Goal: Task Accomplishment & Management: Manage account settings

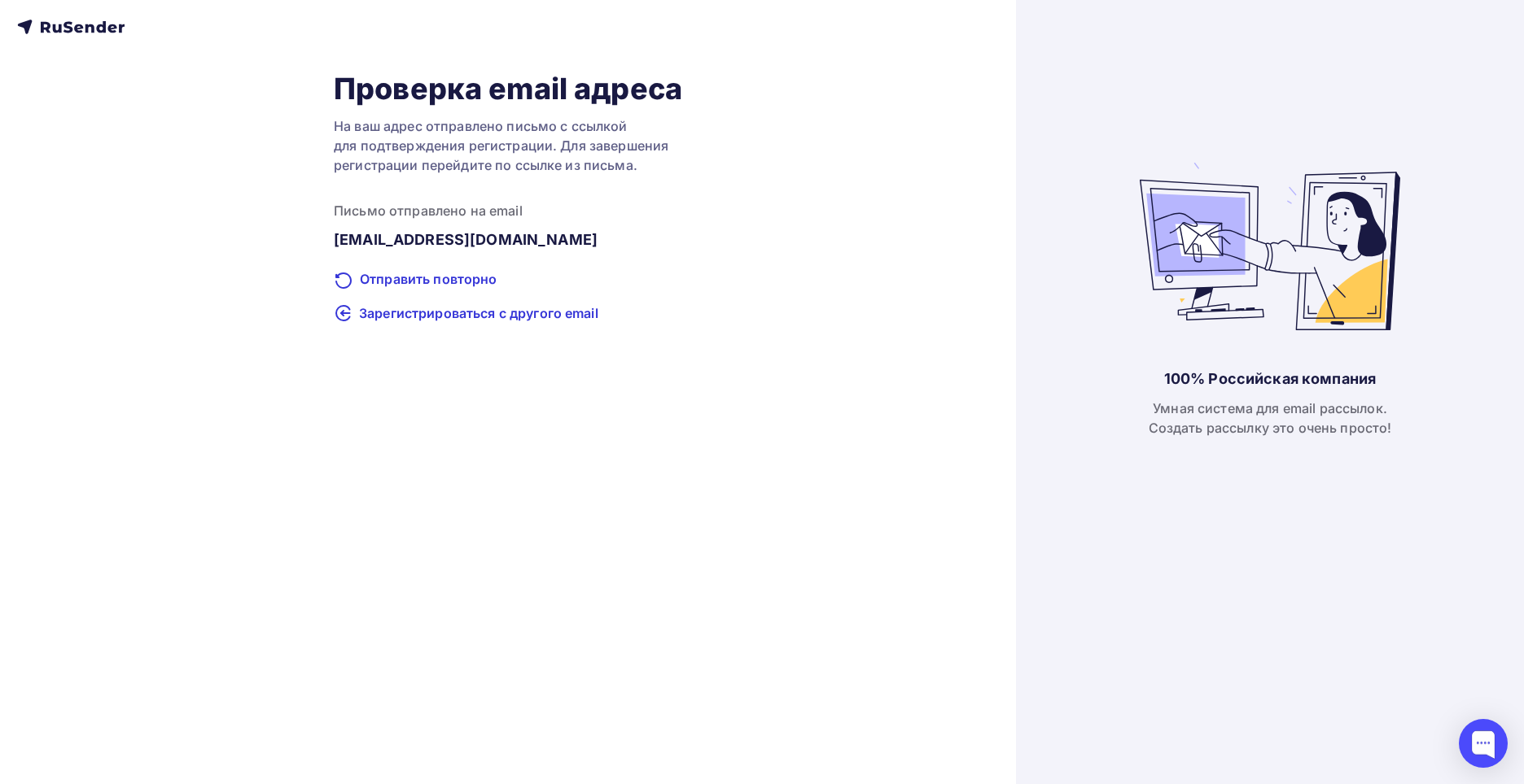
click at [77, 37] on div "Проверка email адреса На ваш адрес отправлено письмо с ссылкой для подтверждени…" at bounding box center [508, 392] width 1015 height 784
click at [77, 28] on icon at bounding box center [79, 29] width 9 height 9
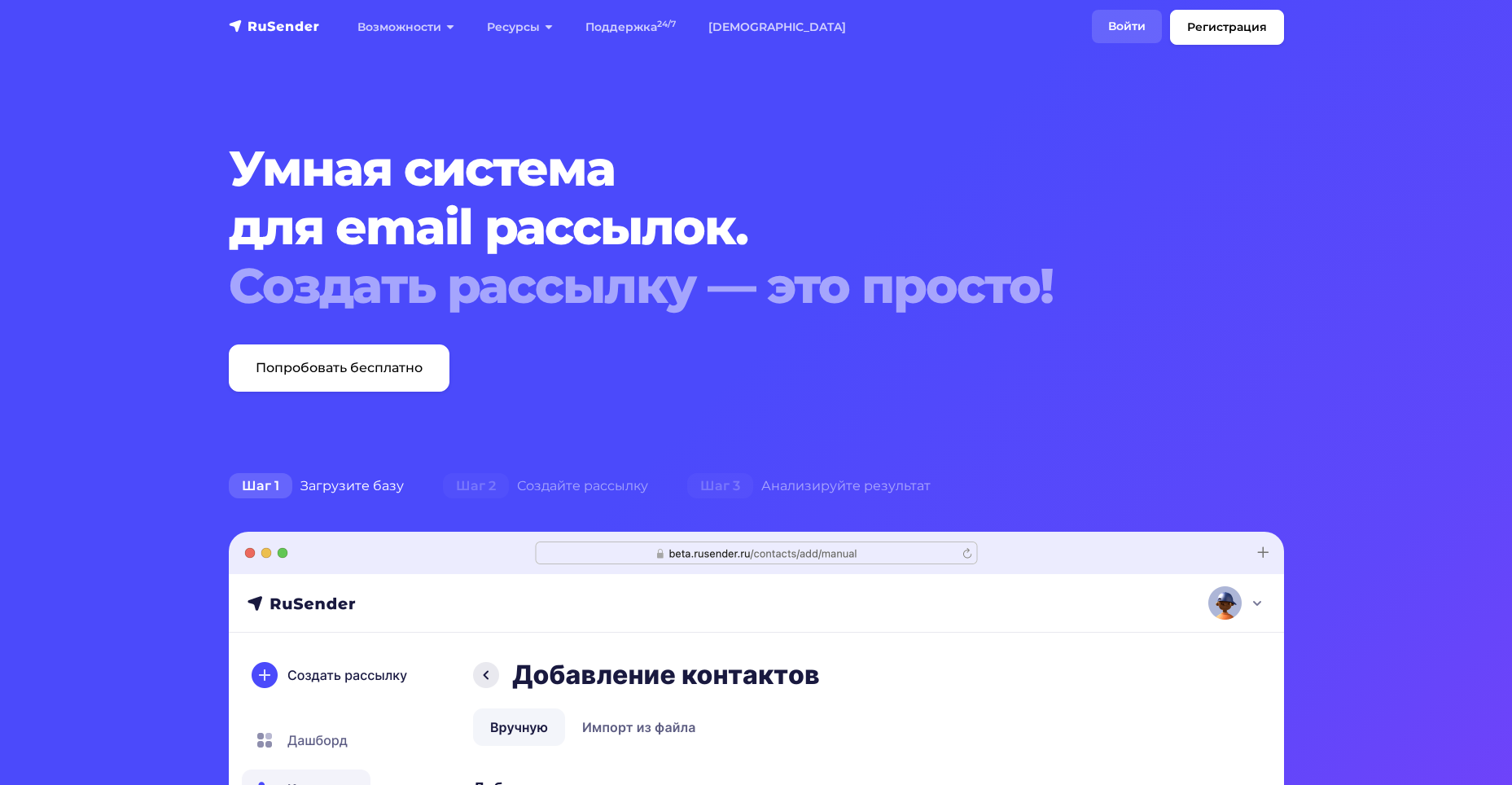
click at [1119, 17] on link "Войти" at bounding box center [1127, 26] width 70 height 33
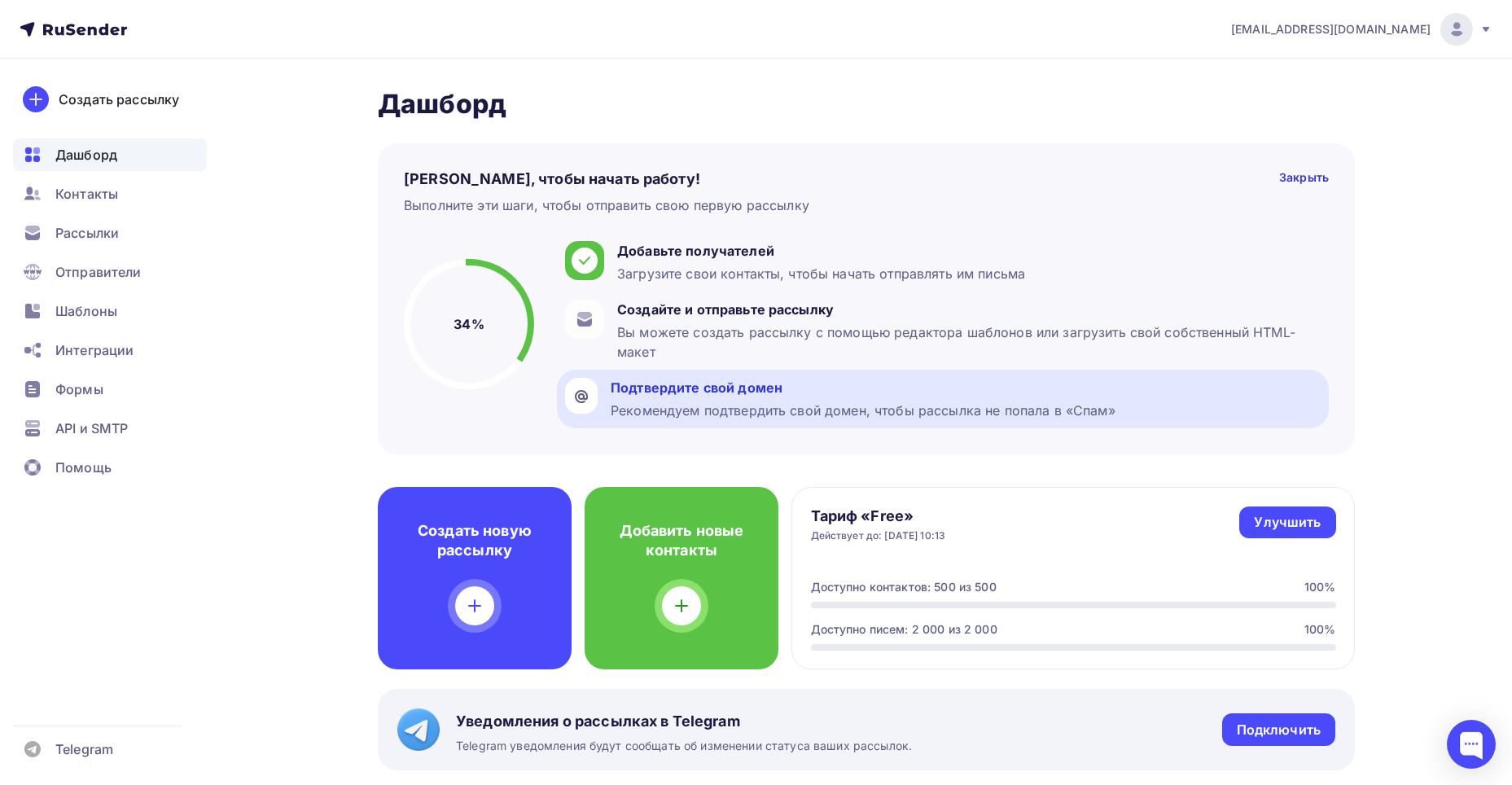
click at [753, 416] on div "Рекомендуем подтвердить свой домен, чтобы рассылка не попала в «Спам»" at bounding box center [862, 410] width 505 height 20
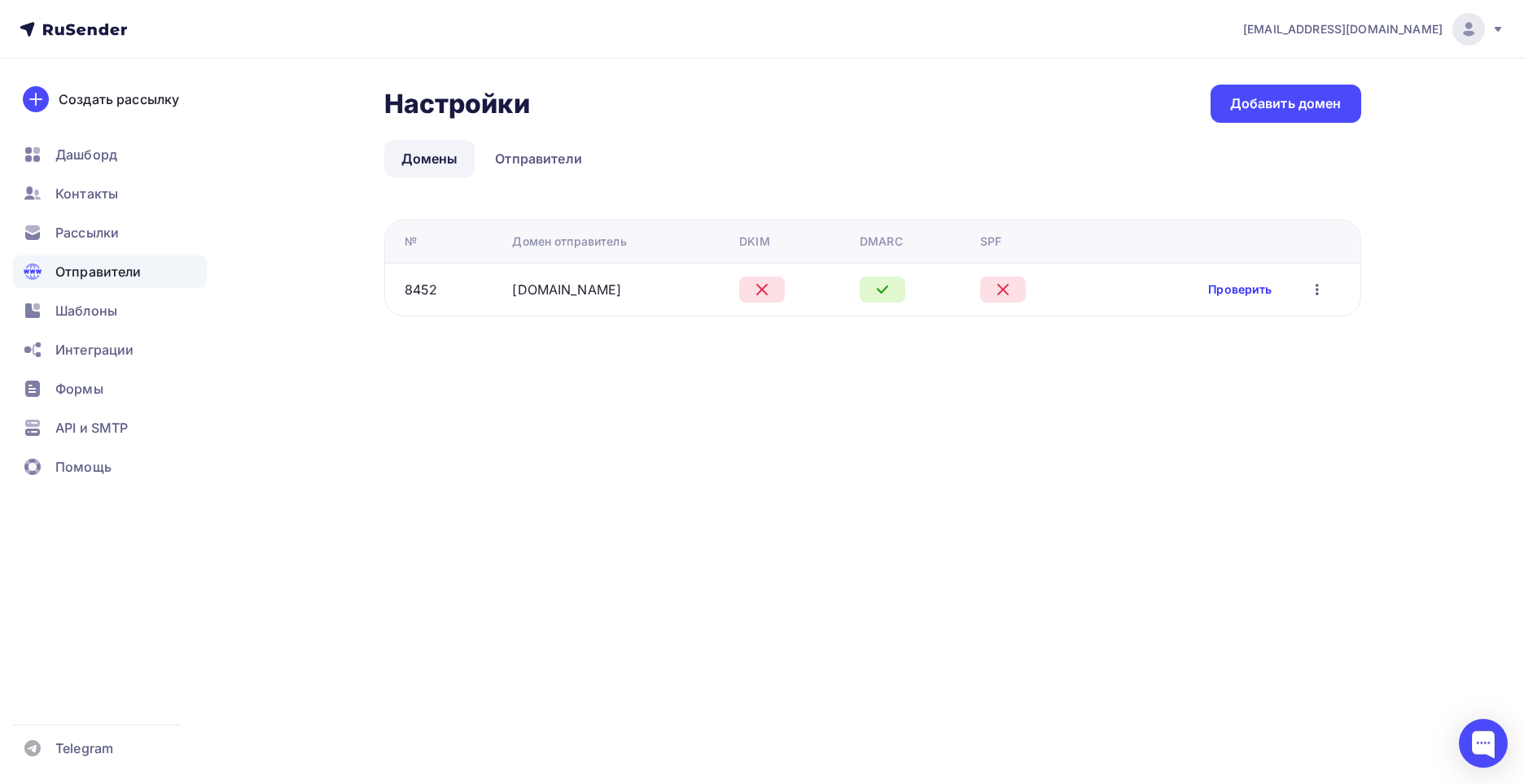
click at [1240, 288] on link "Проверить" at bounding box center [1239, 289] width 63 height 16
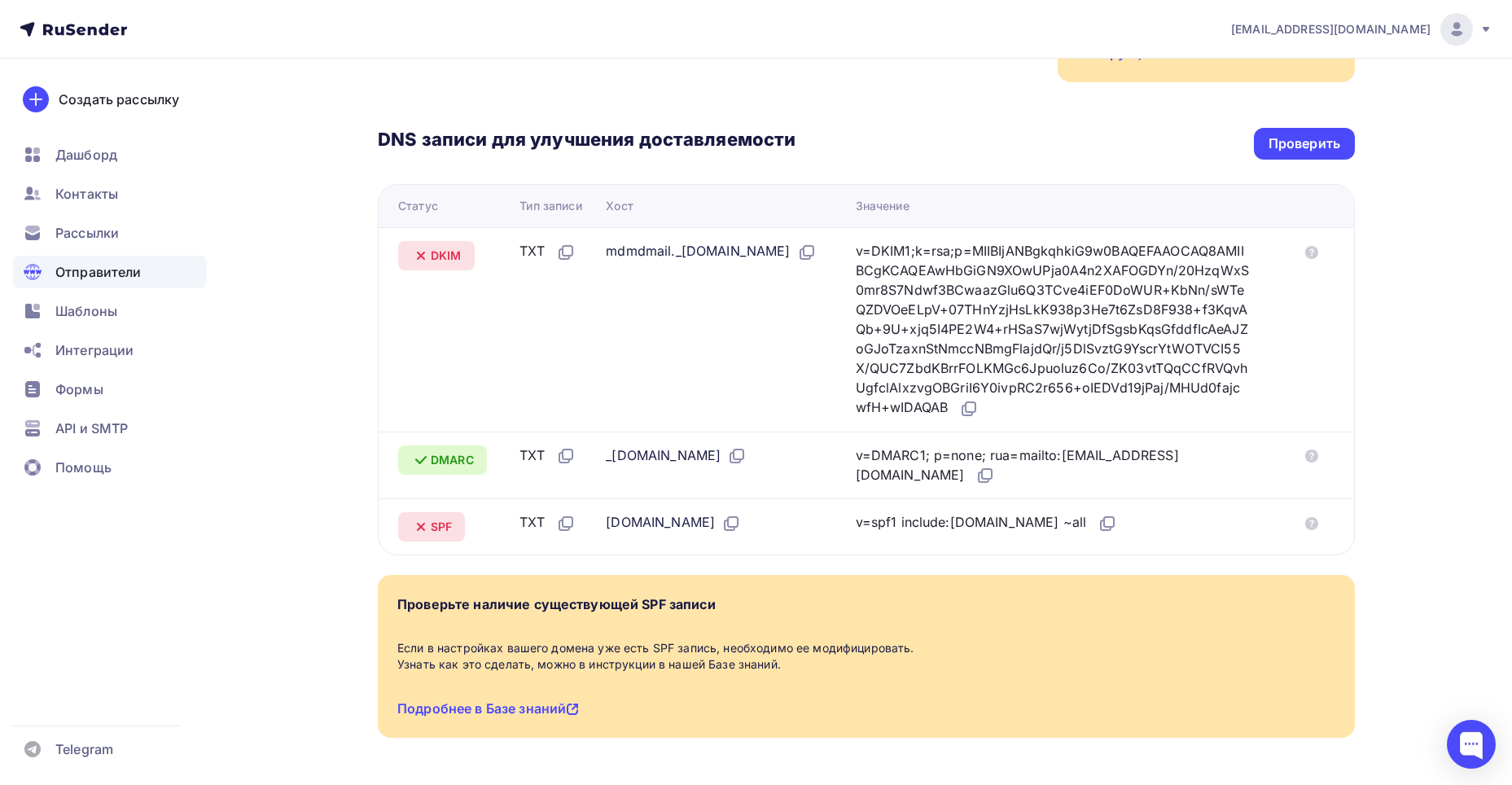
scroll to position [326, 0]
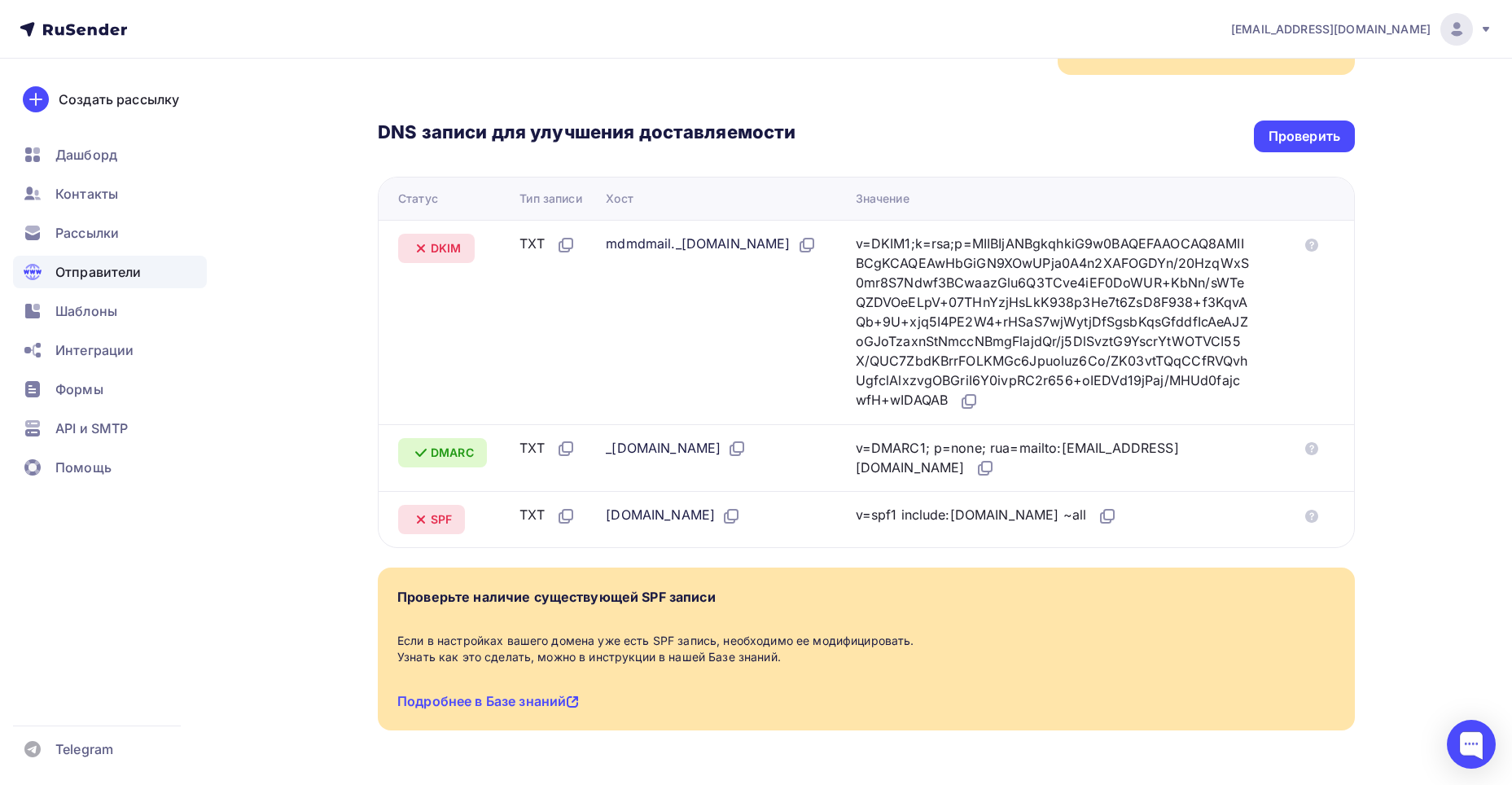
click at [438, 512] on span "SPF" at bounding box center [441, 519] width 21 height 16
click at [100, 144] on div "Дашборд" at bounding box center [109, 155] width 194 height 32
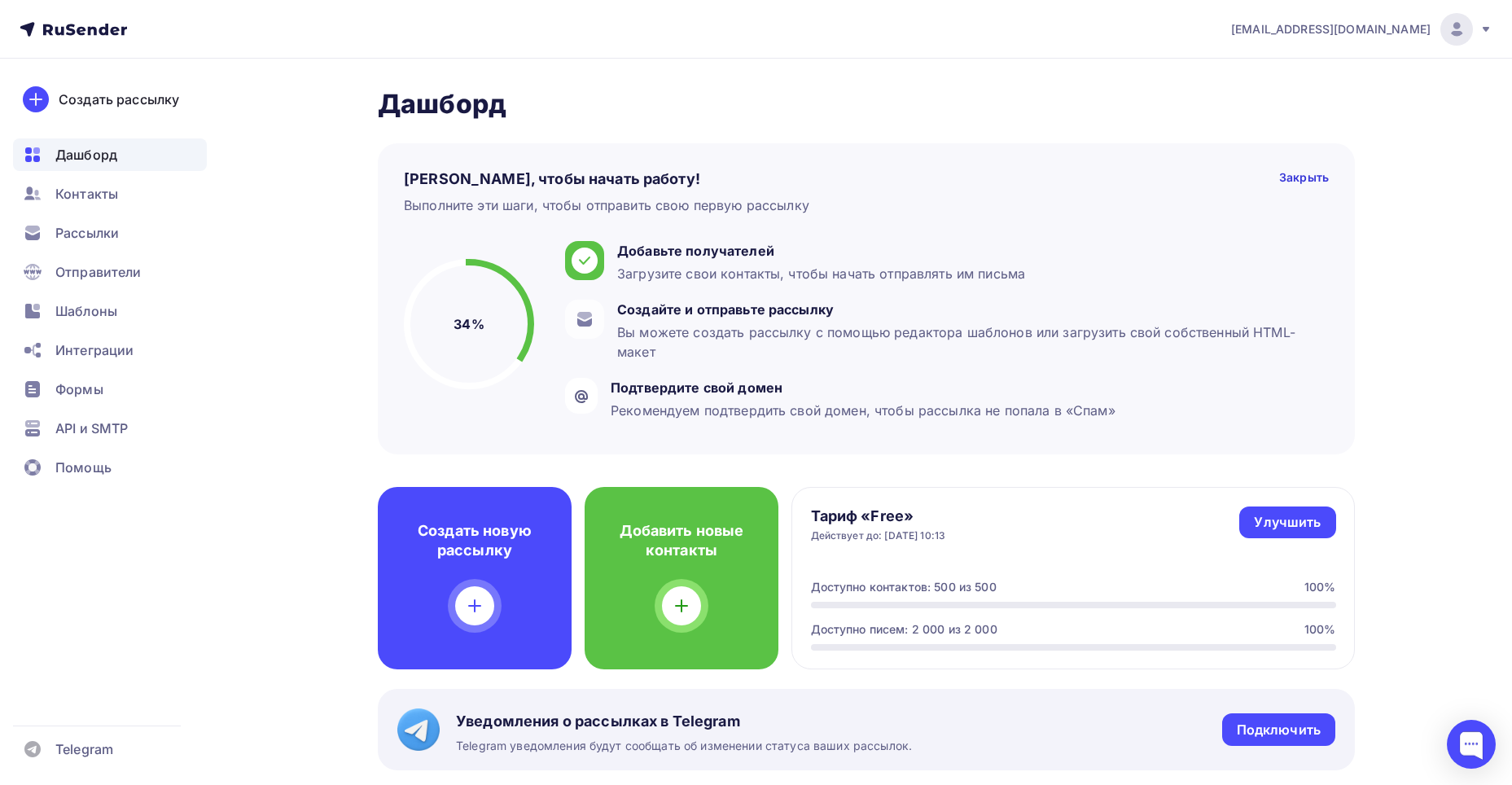
click at [1492, 31] on icon at bounding box center [1486, 29] width 13 height 13
click at [1258, 70] on span "Аккаунт" at bounding box center [1275, 71] width 54 height 20
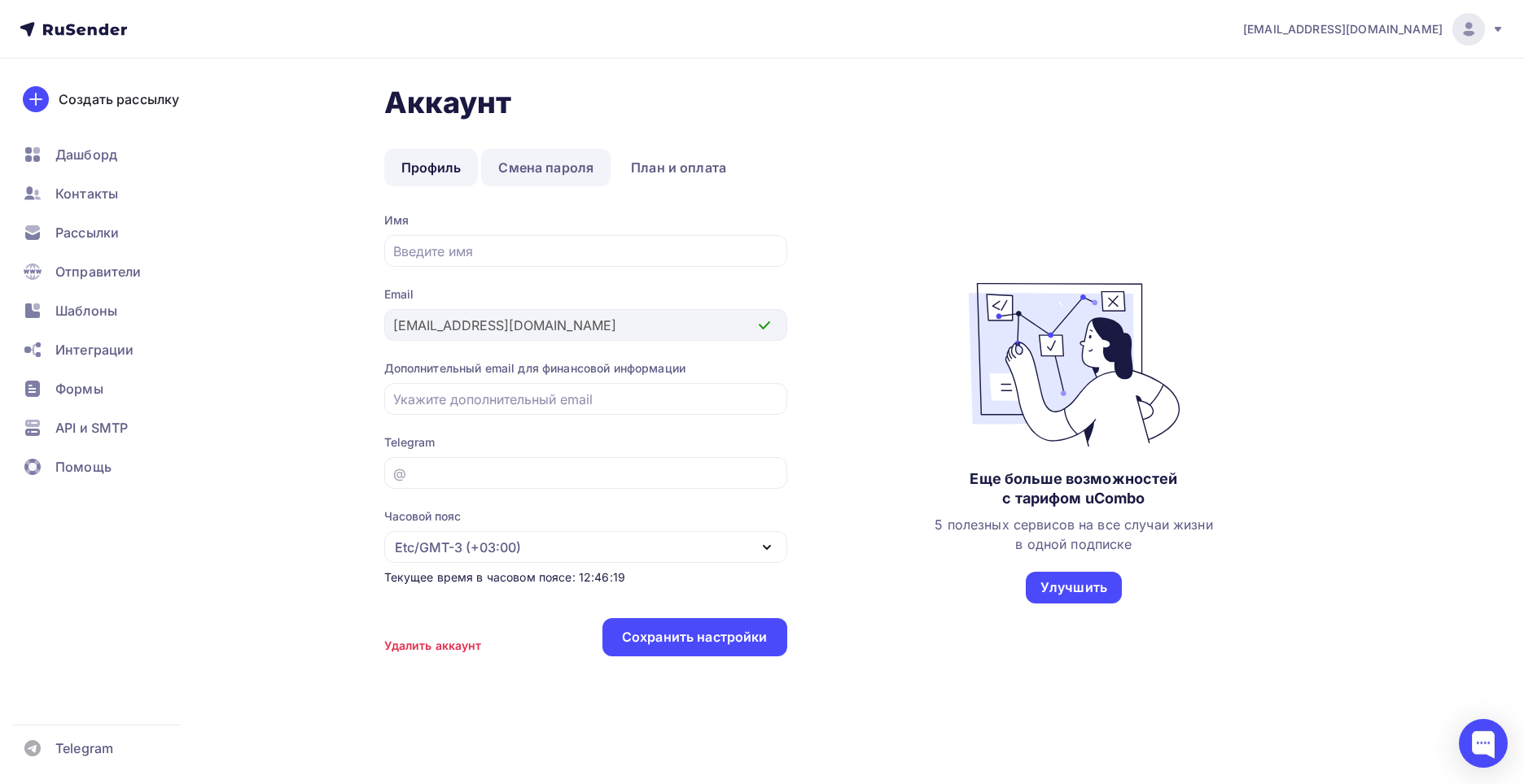
click at [592, 166] on link "Смена пароля" at bounding box center [546, 168] width 130 height 38
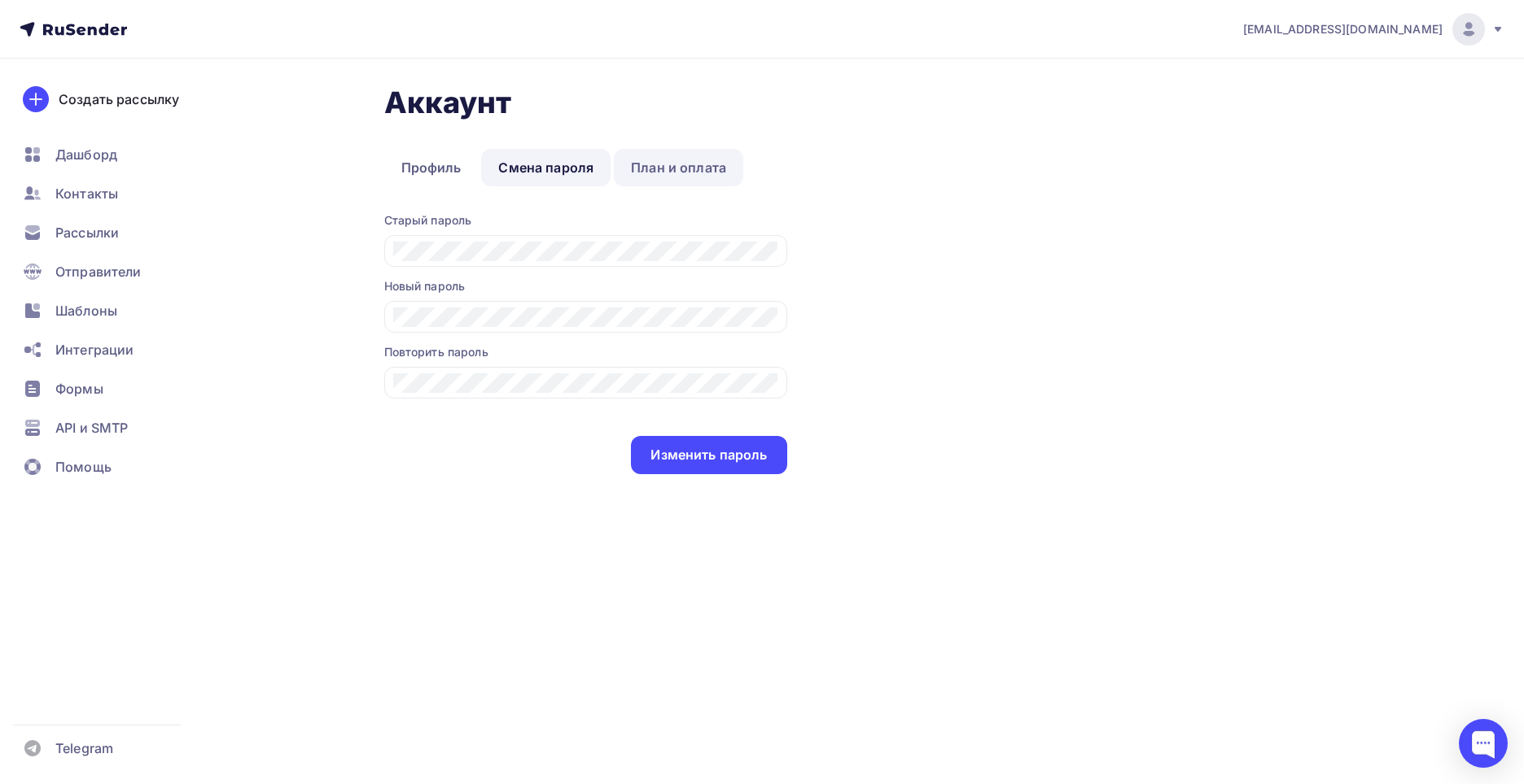
click at [667, 160] on link "План и оплата" at bounding box center [678, 168] width 130 height 38
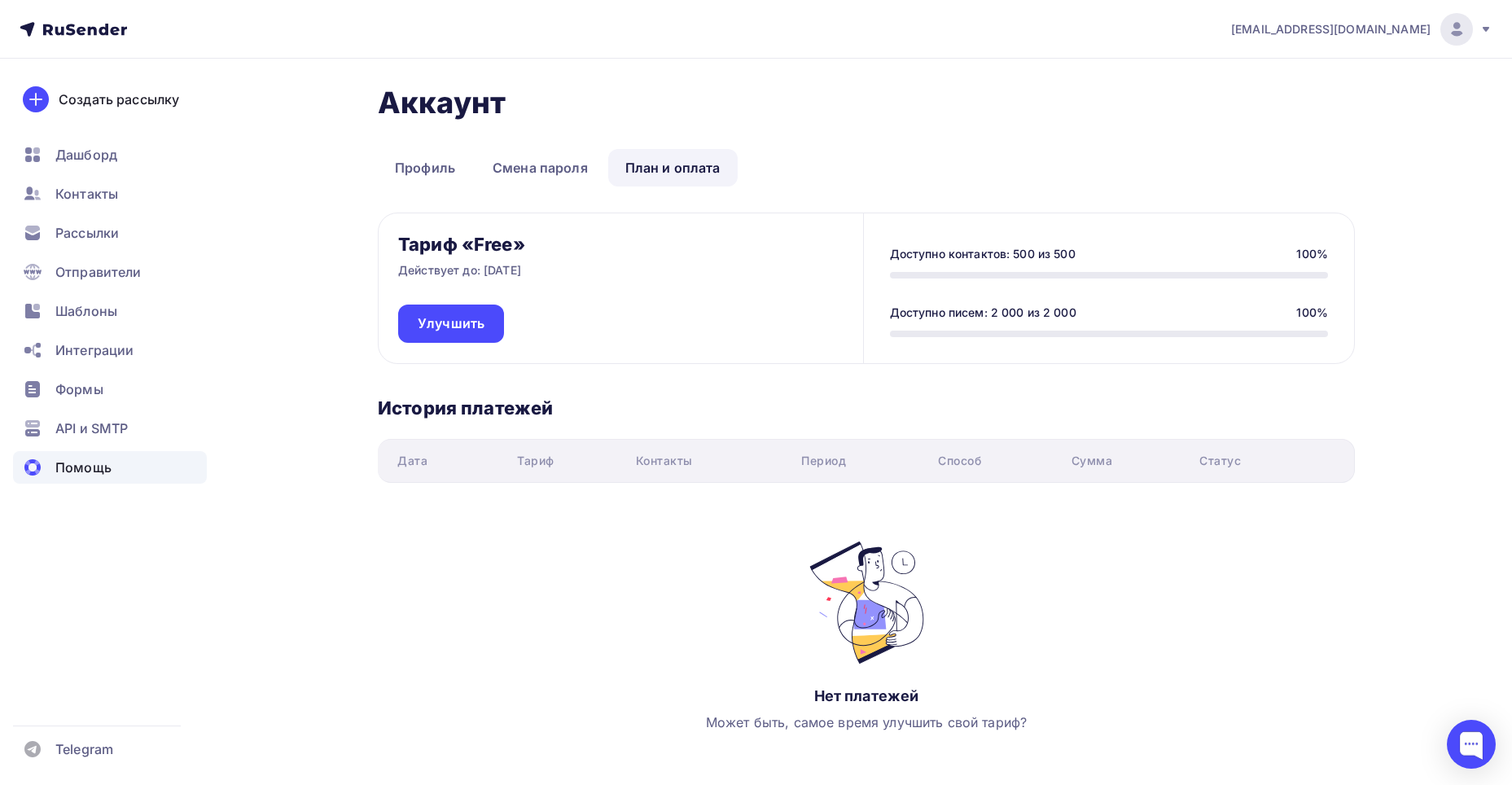
click at [103, 472] on span "Помощь" at bounding box center [84, 467] width 56 height 20
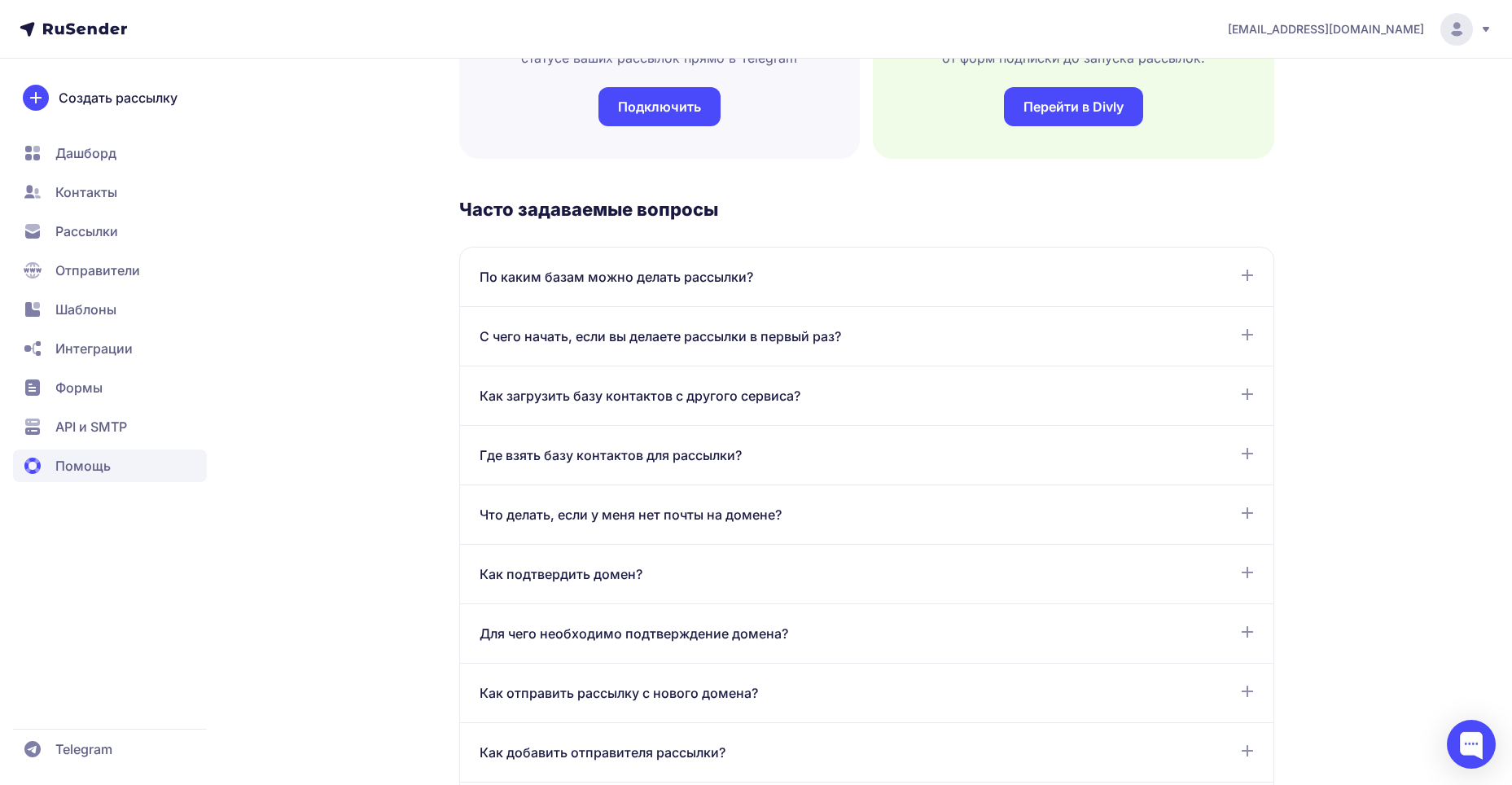
scroll to position [733, 0]
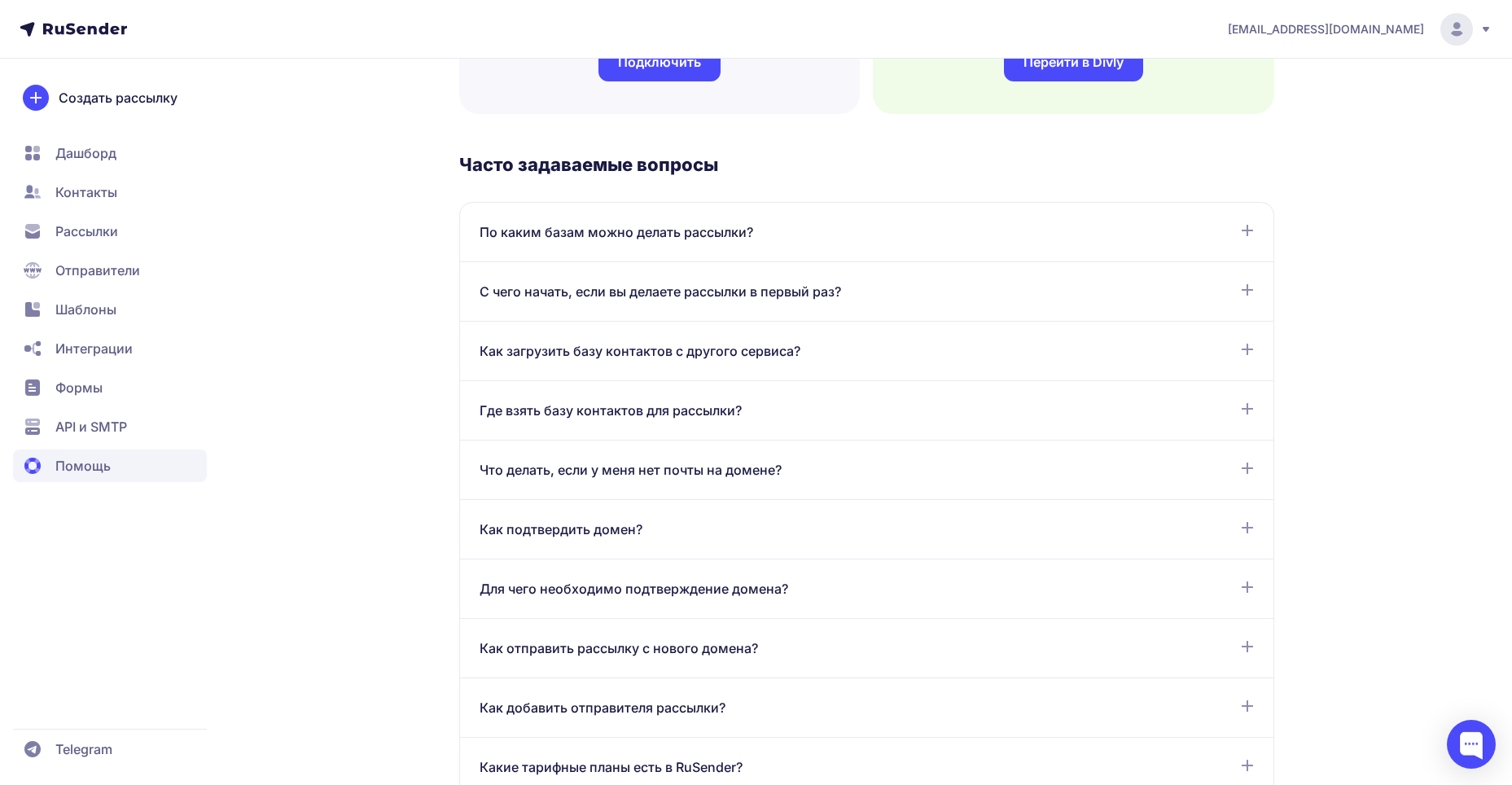
click at [645, 431] on div "Где взять базу контактов для рассылки? Отправлять почту можно тем, кто подтверд…" at bounding box center [867, 411] width 814 height 60
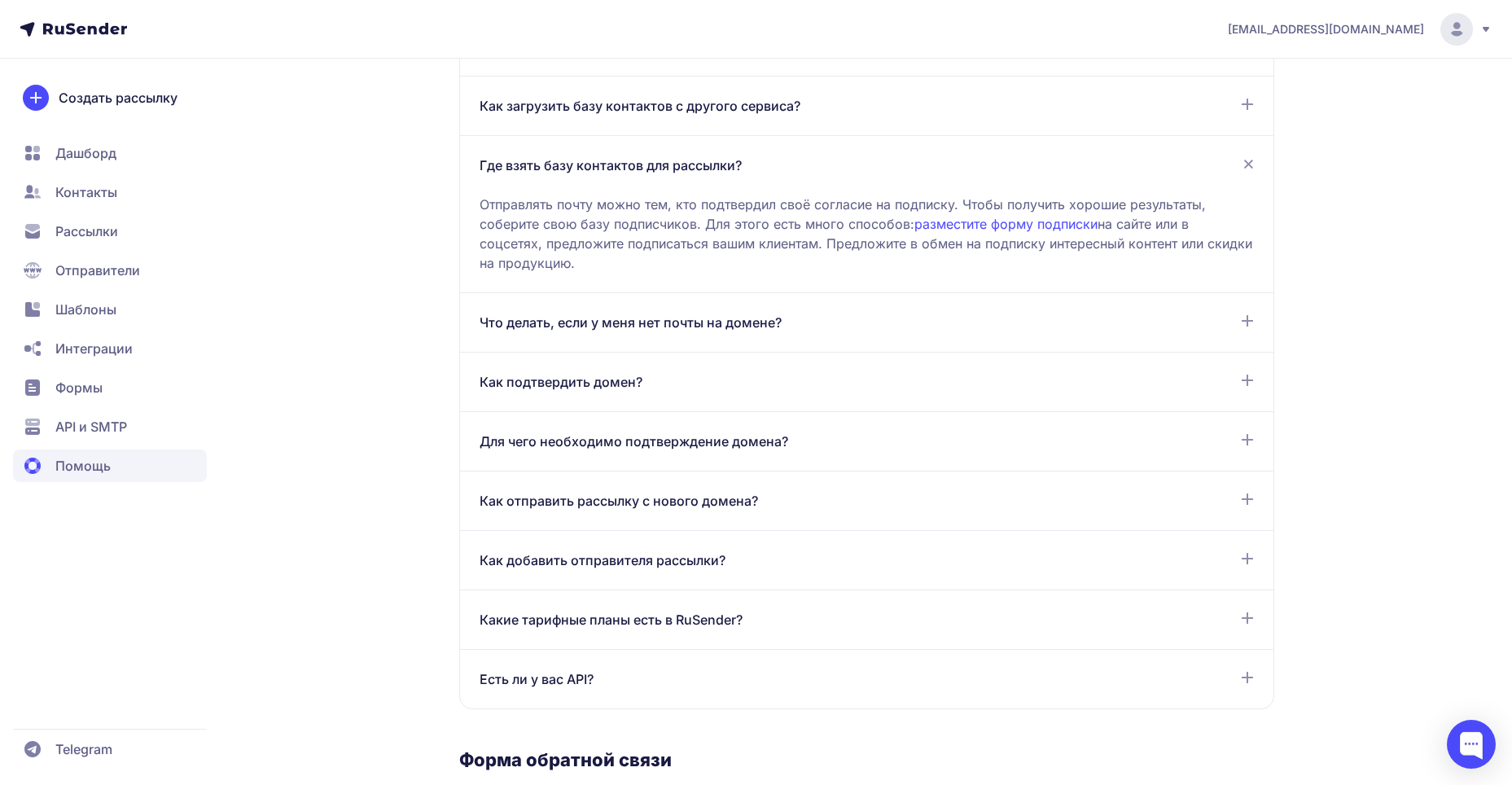
scroll to position [978, 0]
click at [717, 397] on div "Как подтвердить домен? Для подтверждения домена добавьте его в разделе Отправит…" at bounding box center [867, 384] width 814 height 60
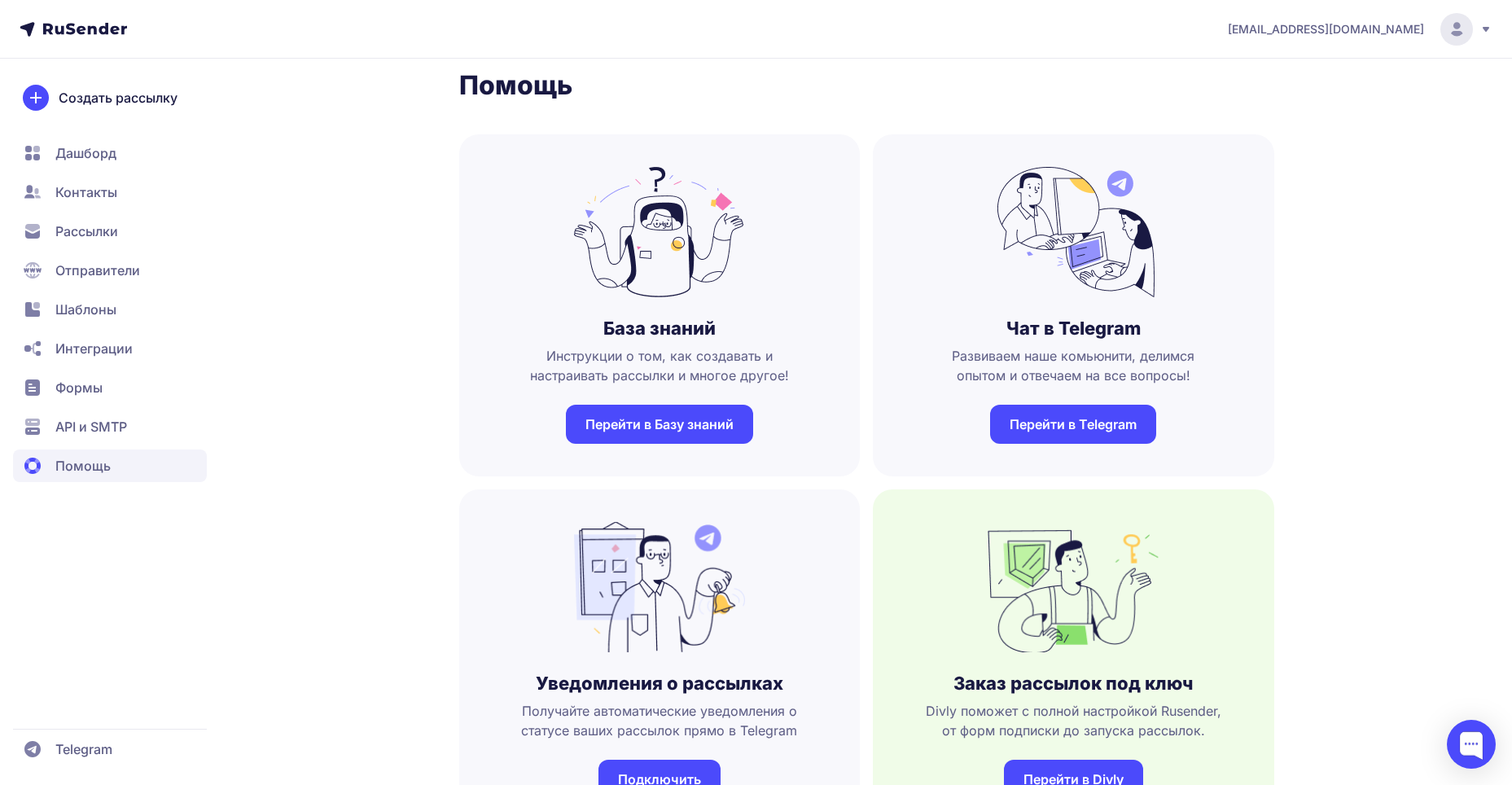
scroll to position [0, 0]
